Goal: Book appointment/travel/reservation

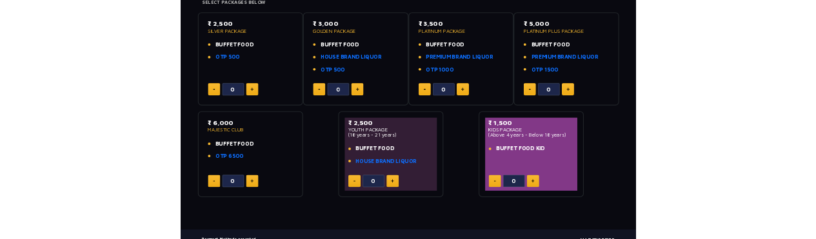
scroll to position [228, 0]
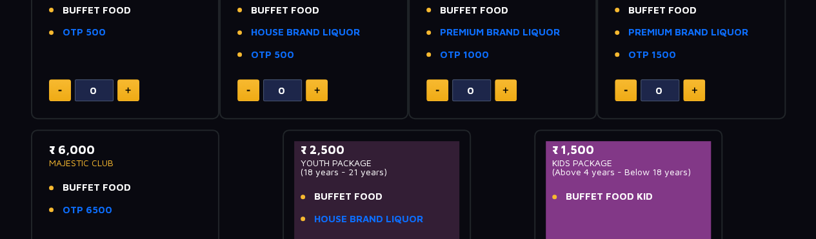
scroll to position [303, 0]
